Goal: Transaction & Acquisition: Purchase product/service

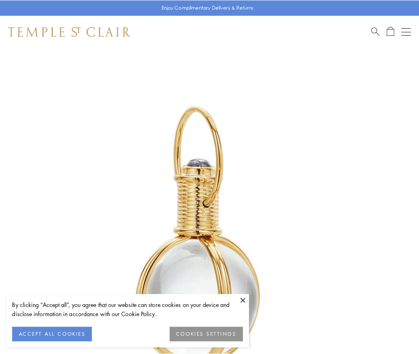
scroll to position [208, 0]
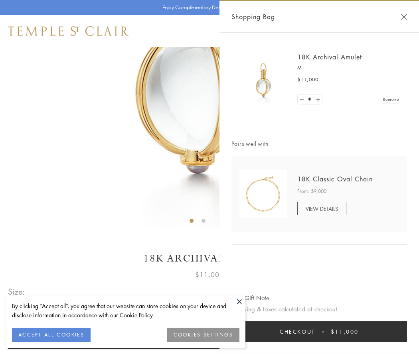
click at [319, 332] on button "Checkout $11,000" at bounding box center [318, 331] width 175 height 21
